Goal: Go to known website: Access a specific website the user already knows

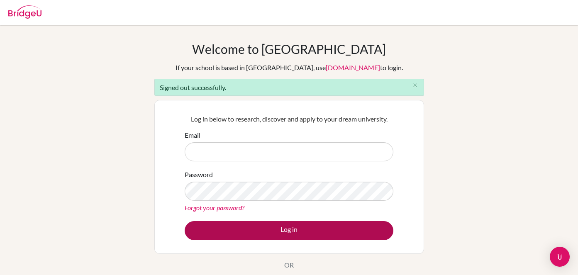
type input "[EMAIL_ADDRESS][PERSON_NAME][DOMAIN_NAME]"
click at [272, 233] on button "Log in" at bounding box center [289, 230] width 209 height 19
type input "[EMAIL_ADDRESS][PERSON_NAME][DOMAIN_NAME]"
click at [353, 232] on button "Log in" at bounding box center [289, 230] width 209 height 19
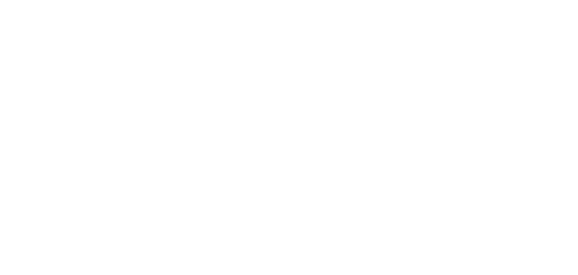
scroll to position [447, 0]
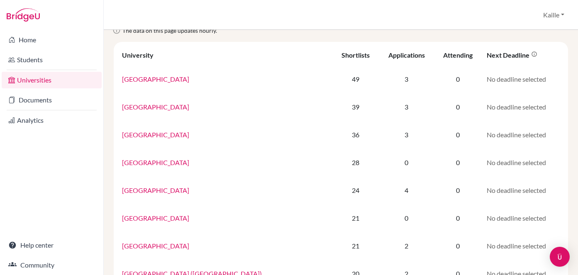
scroll to position [41, 0]
